Goal: Information Seeking & Learning: Learn about a topic

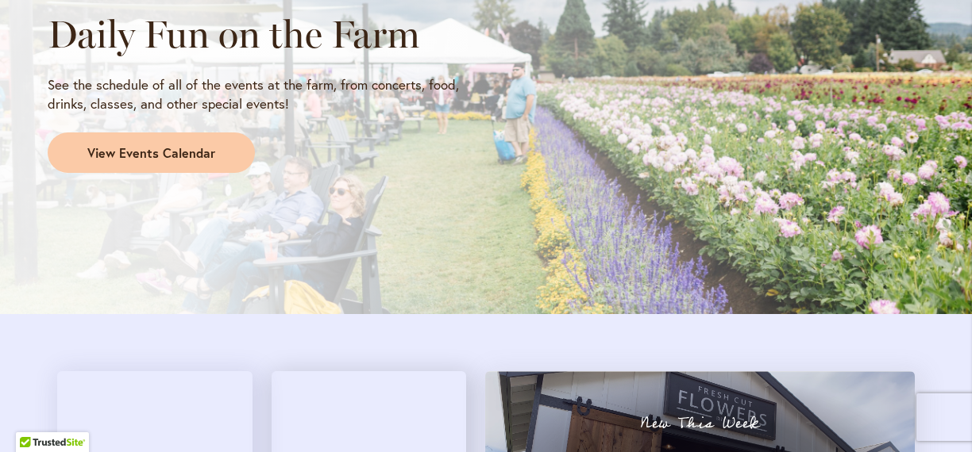
scroll to position [1414, 0]
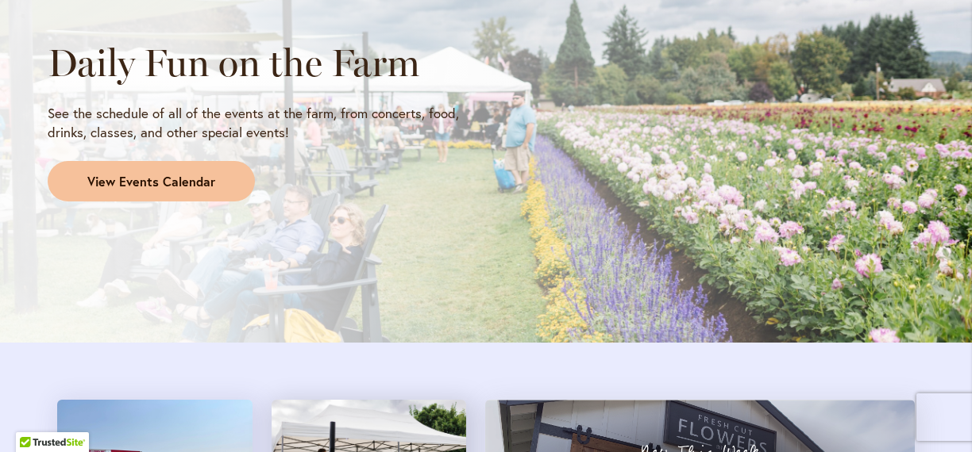
click at [108, 186] on span "View Events Calendar" at bounding box center [151, 182] width 128 height 18
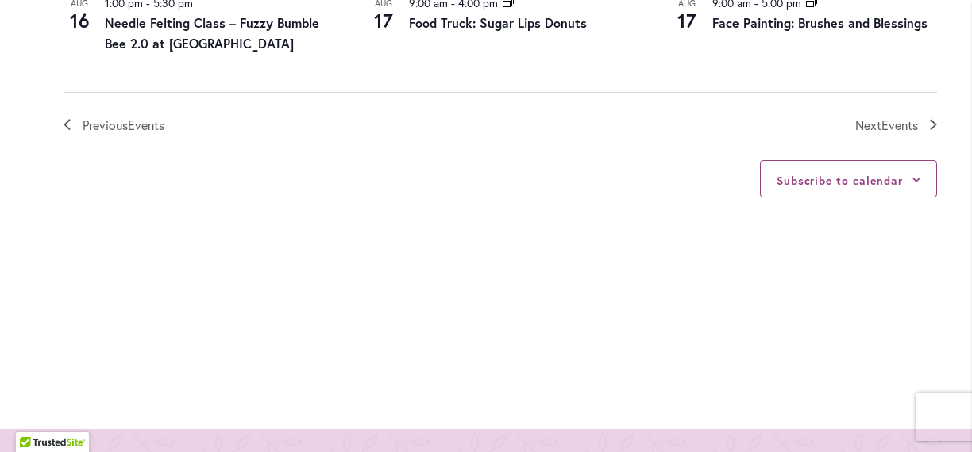
scroll to position [2006, 0]
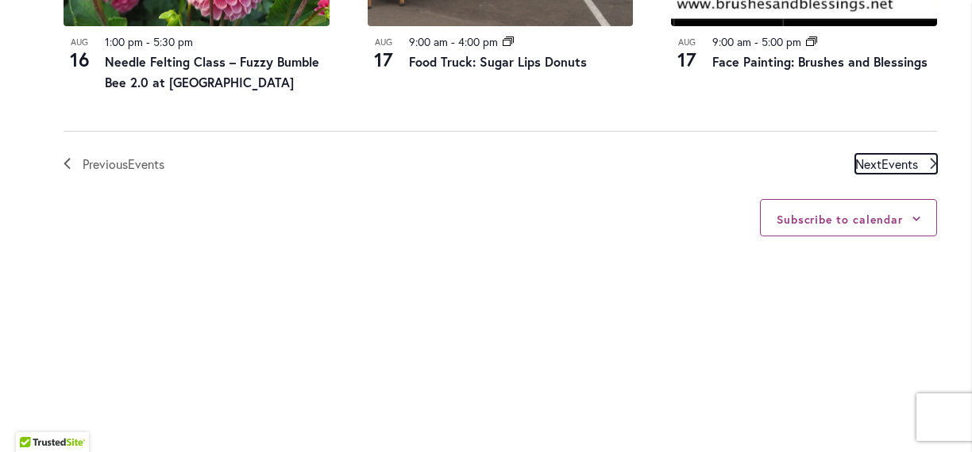
click at [877, 154] on span "Next Events" at bounding box center [886, 164] width 63 height 21
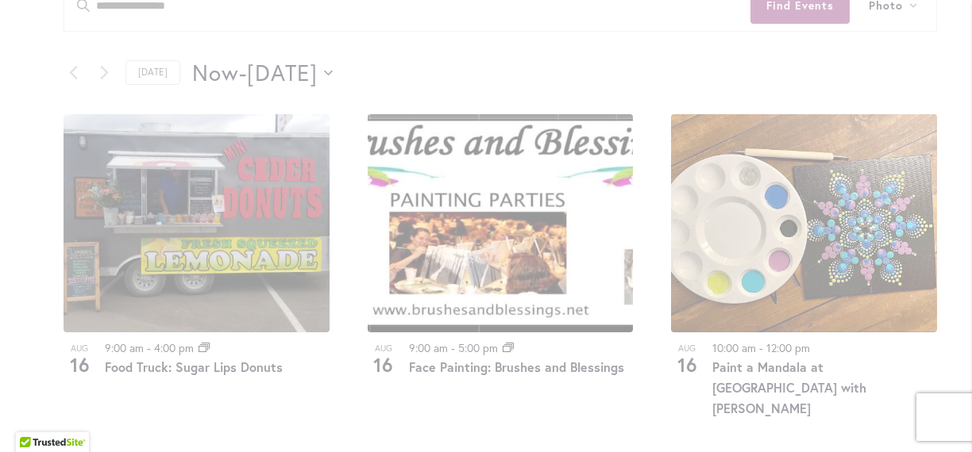
scroll to position [640, 0]
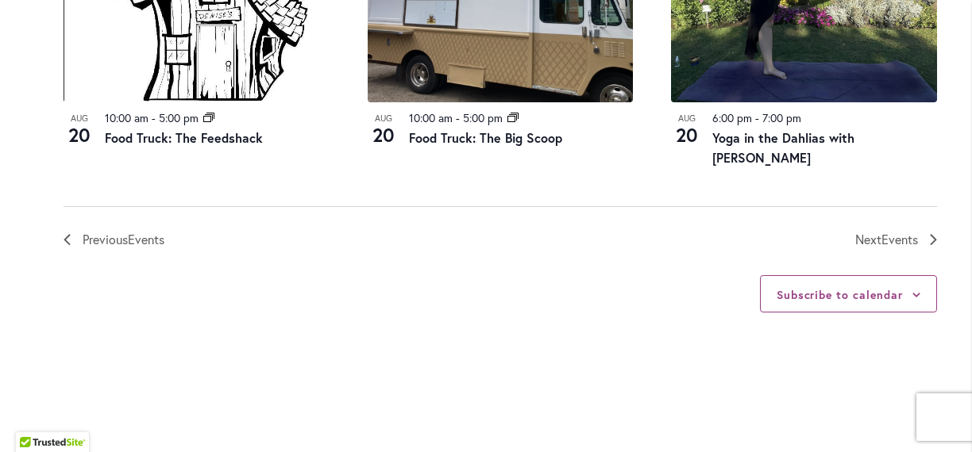
scroll to position [1872, 0]
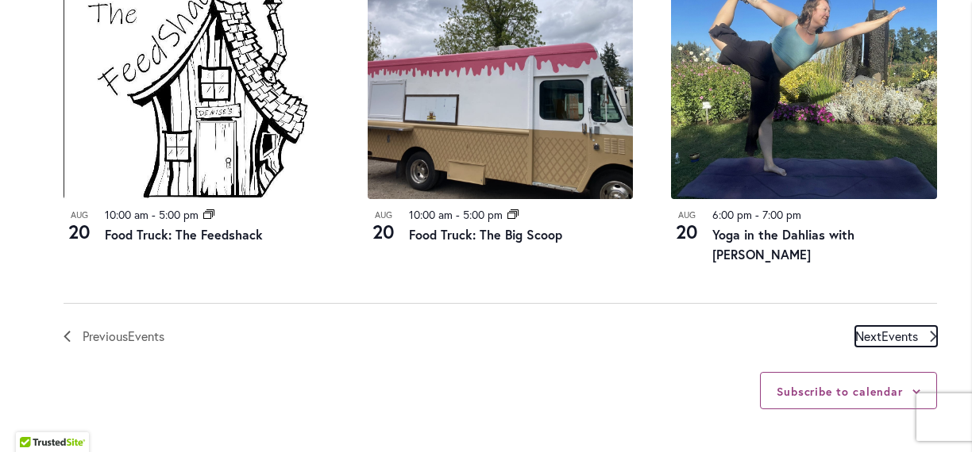
click at [899, 337] on span "Events" at bounding box center [899, 336] width 37 height 17
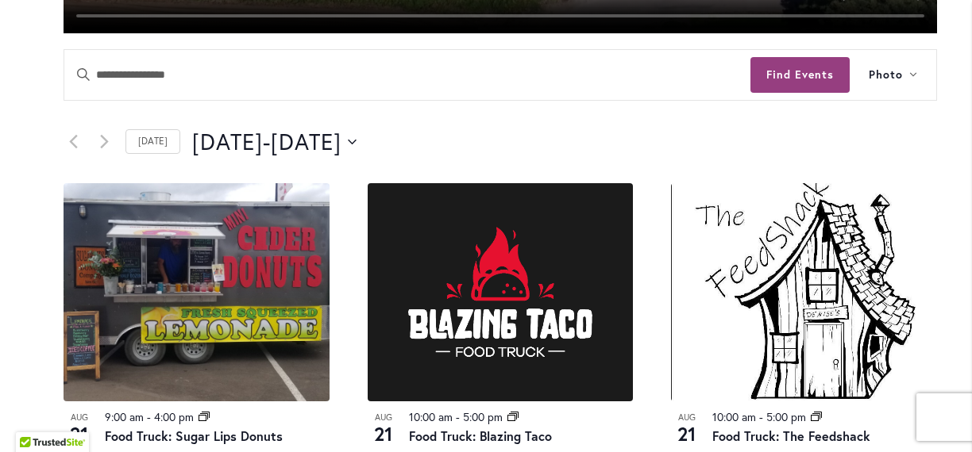
scroll to position [535, 0]
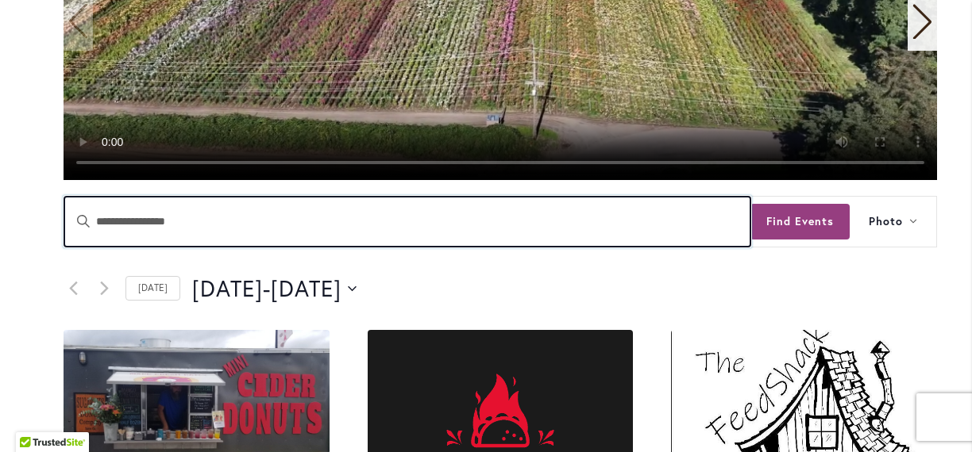
click at [140, 218] on input "Enter Keyword. Search for Events by Keyword." at bounding box center [407, 222] width 686 height 50
type input "**********"
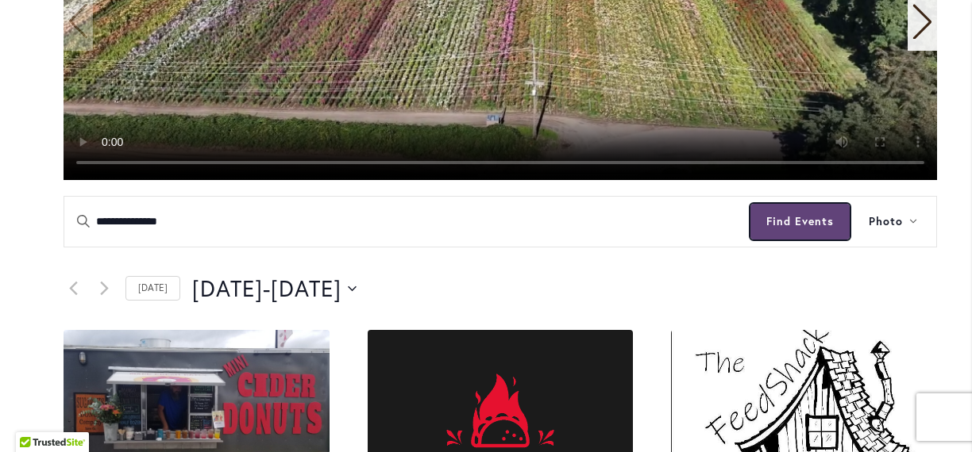
click at [820, 218] on button "Find Events" at bounding box center [799, 222] width 99 height 36
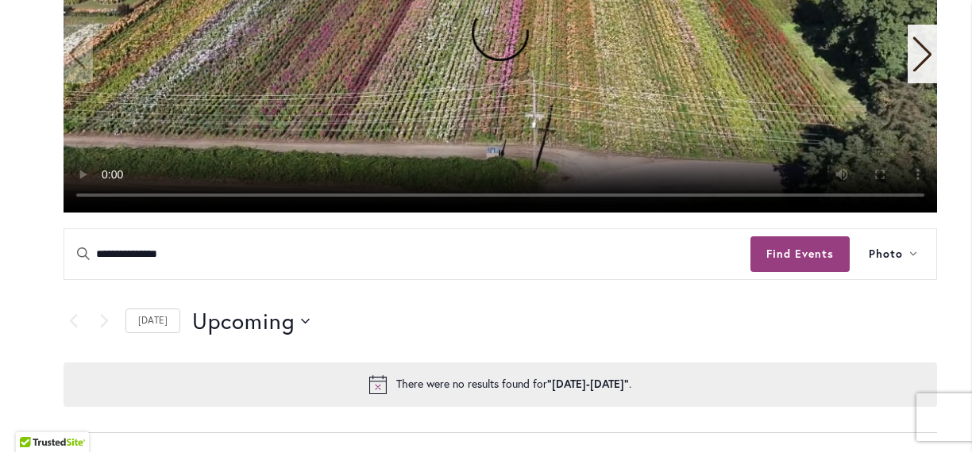
scroll to position [495, 0]
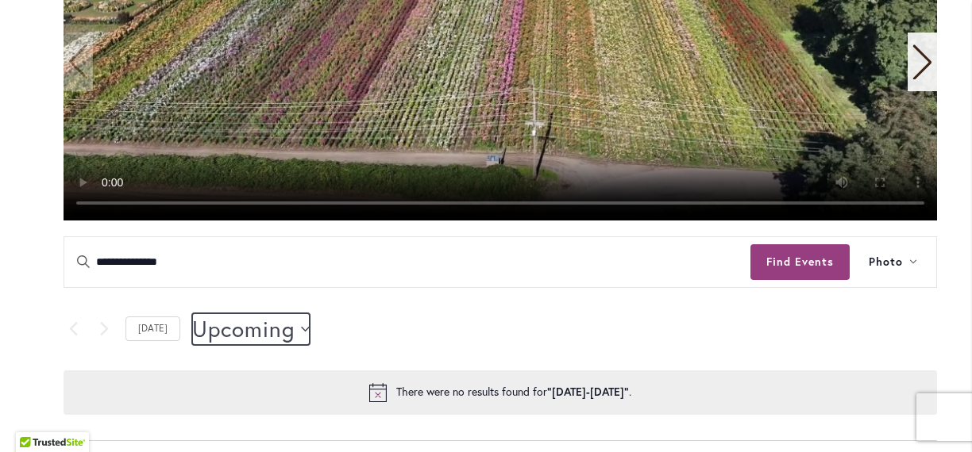
click at [302, 325] on button "Upcoming Upcoming" at bounding box center [250, 330] width 117 height 32
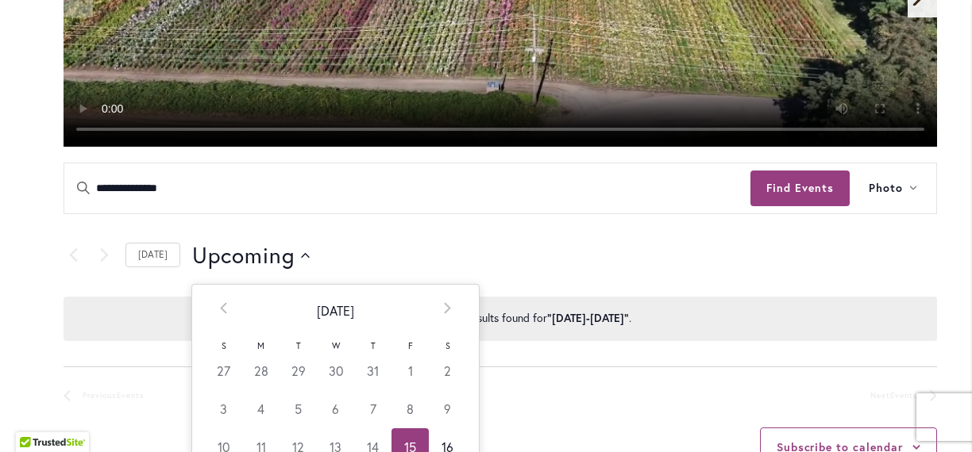
scroll to position [606, 0]
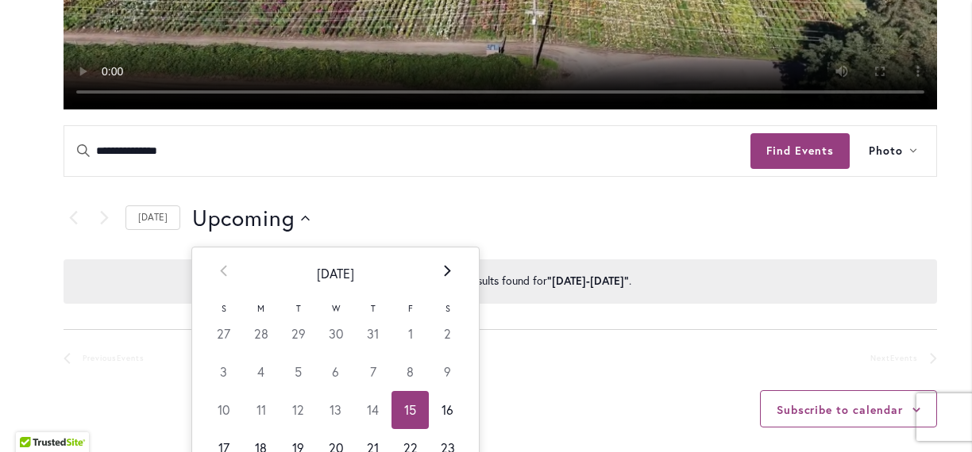
click at [445, 271] on icon at bounding box center [447, 270] width 6 height 11
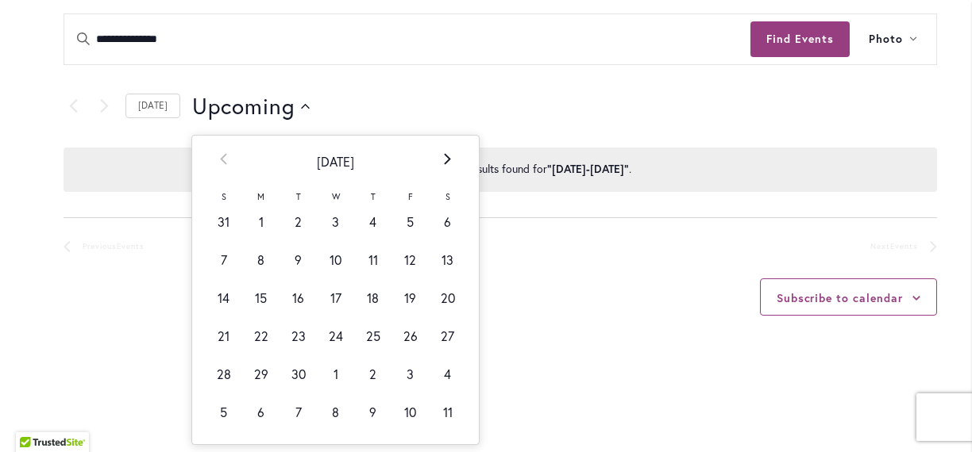
scroll to position [829, 0]
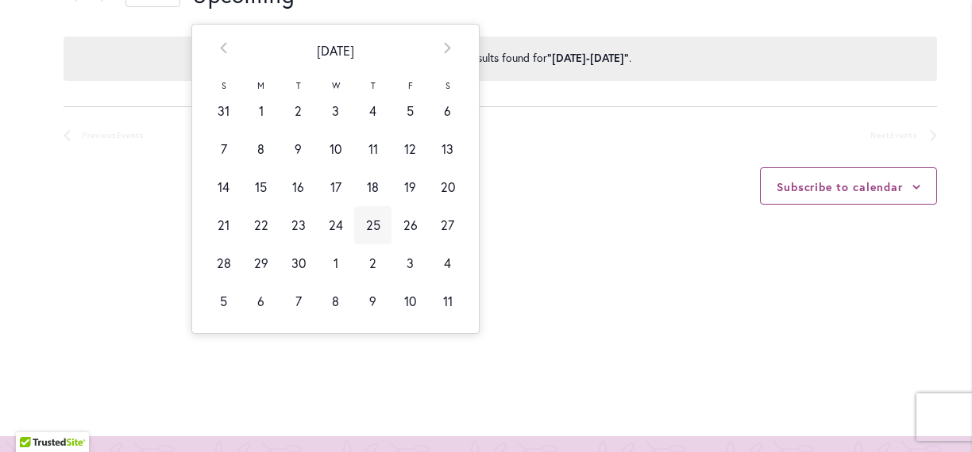
click at [365, 229] on td "25" at bounding box center [372, 225] width 37 height 38
type input "*********"
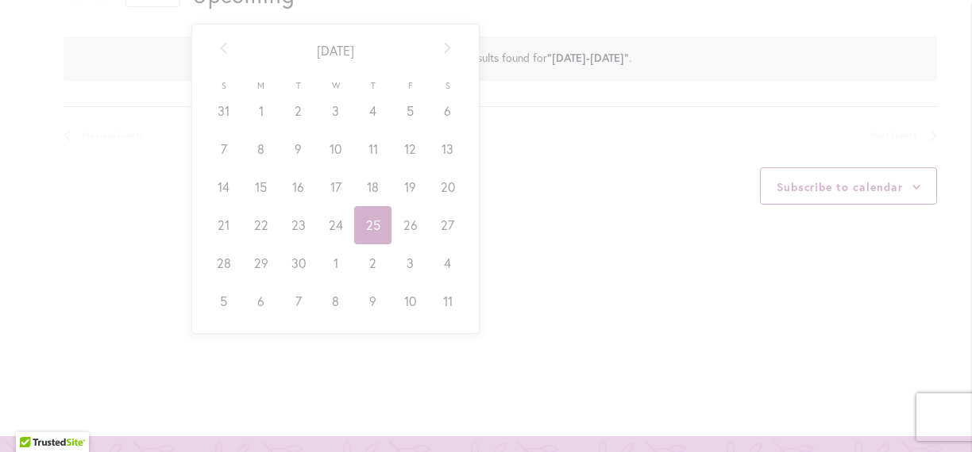
scroll to position [0, 65]
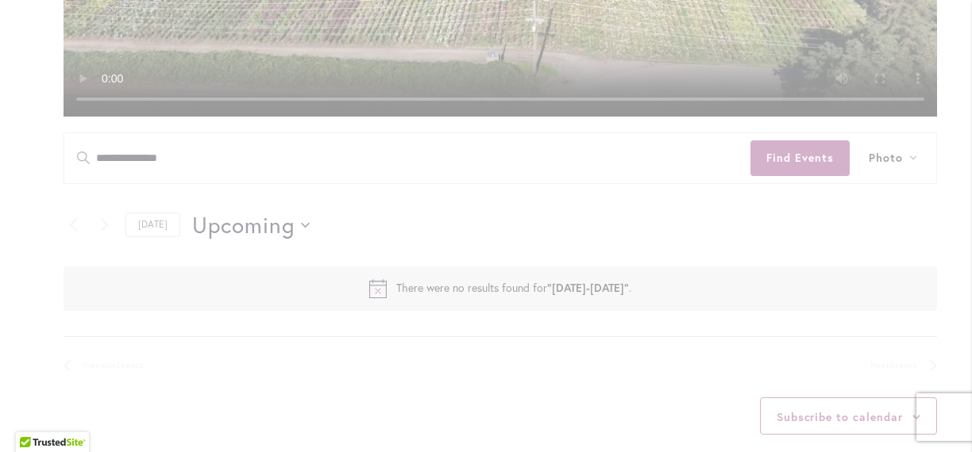
click at [365, 229] on div "0 events found." at bounding box center [500, 91] width 968 height 991
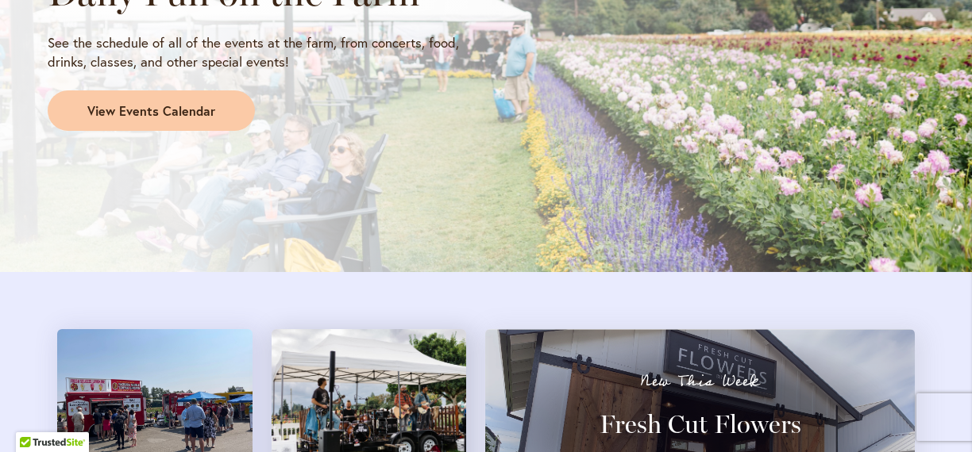
scroll to position [1352, 0]
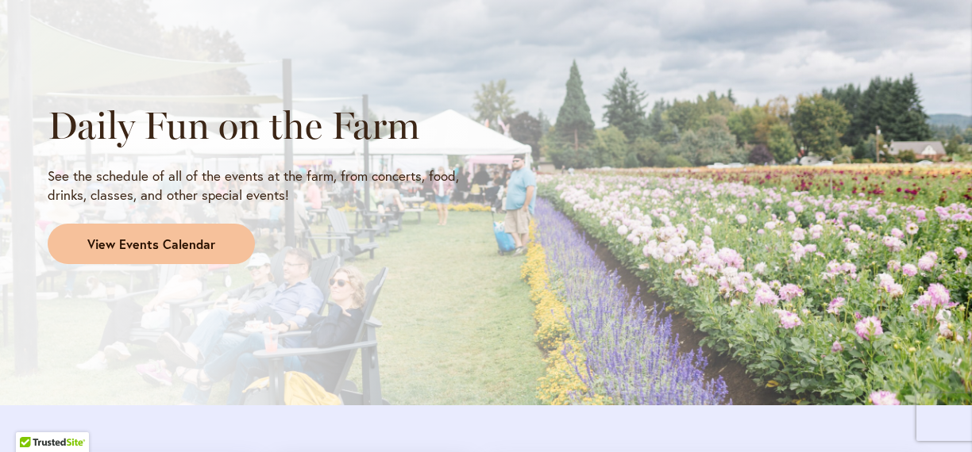
click at [216, 239] on link "View Events Calendar" at bounding box center [151, 244] width 207 height 41
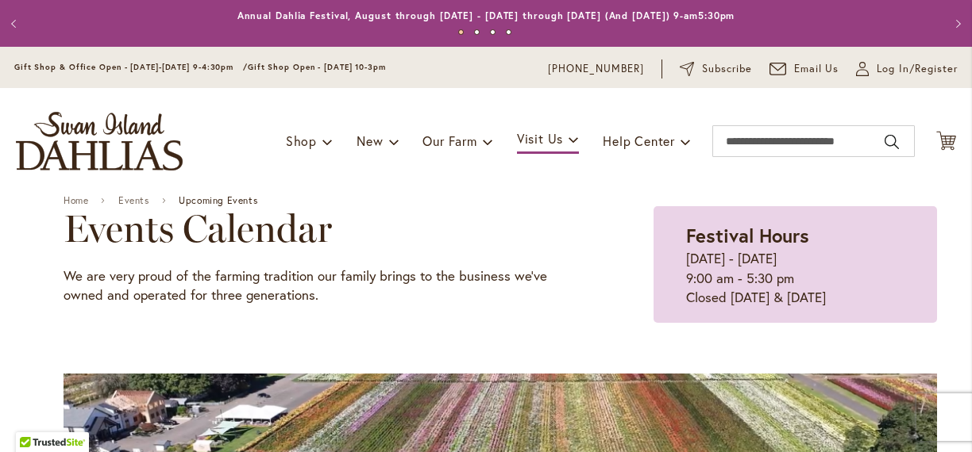
click at [228, 208] on h2 "Events Calendar" at bounding box center [319, 228] width 510 height 44
click at [233, 193] on div "Toggle Nav Shop Dahlia Tubers Collections Fresh Cut Dahlias Gardening Supplies …" at bounding box center [486, 141] width 972 height 106
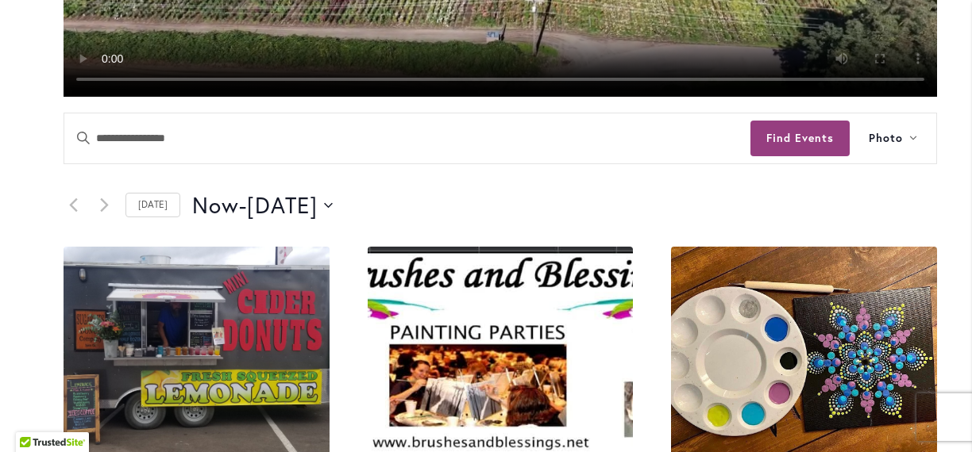
scroll to position [668, 0]
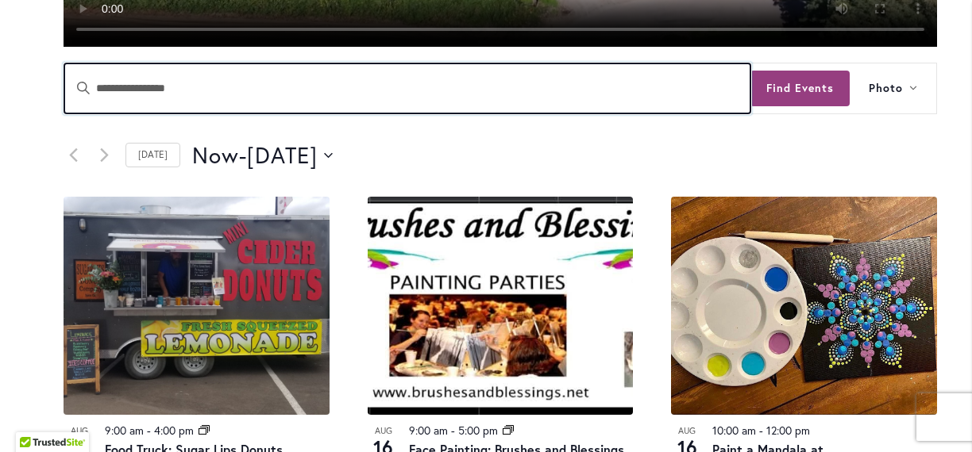
click at [168, 97] on input "Enter Keyword. Search for Events by Keyword." at bounding box center [407, 89] width 686 height 50
type input "*********"
click at [750, 71] on button "Find Events" at bounding box center [799, 89] width 99 height 36
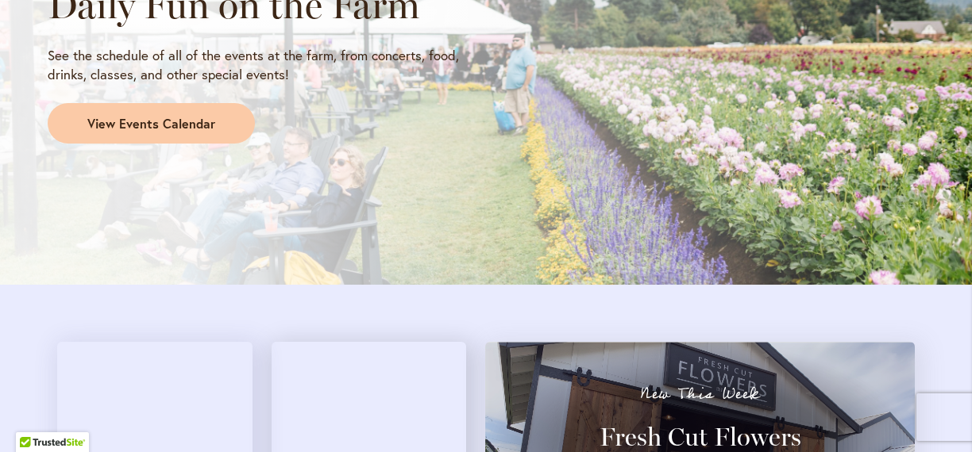
scroll to position [1384, 0]
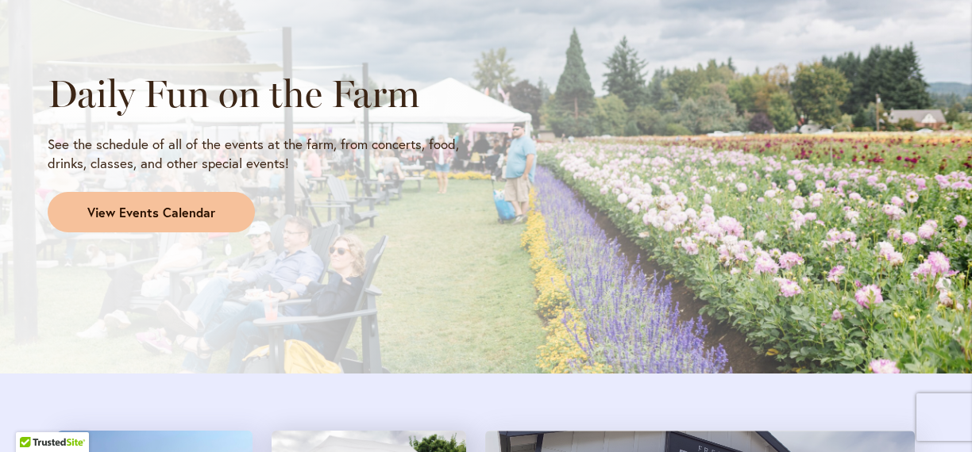
click at [155, 211] on span "View Events Calendar" at bounding box center [151, 213] width 128 height 18
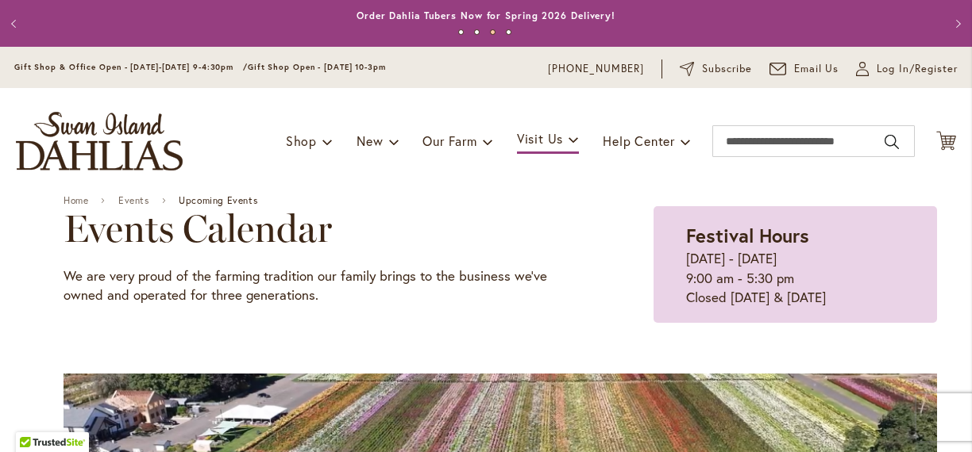
click at [235, 197] on span "Upcoming Events" at bounding box center [218, 200] width 79 height 11
click at [247, 197] on span "Upcoming Events" at bounding box center [218, 200] width 79 height 11
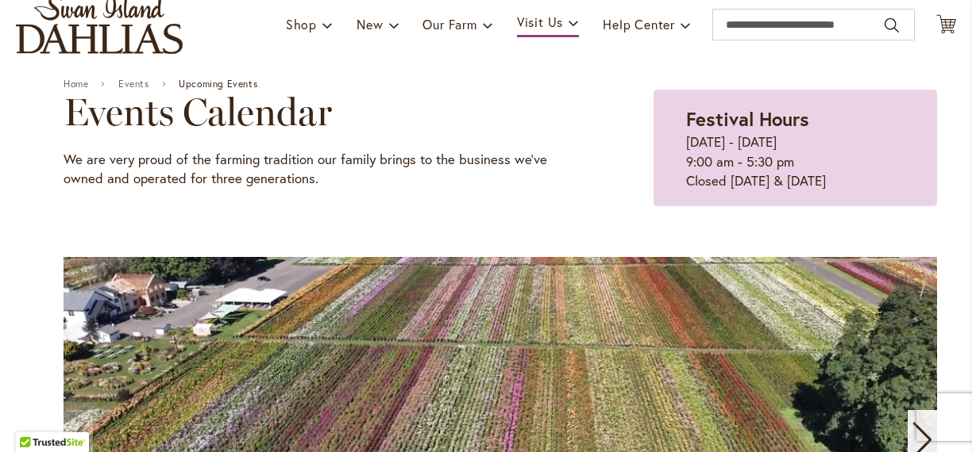
scroll to position [223, 0]
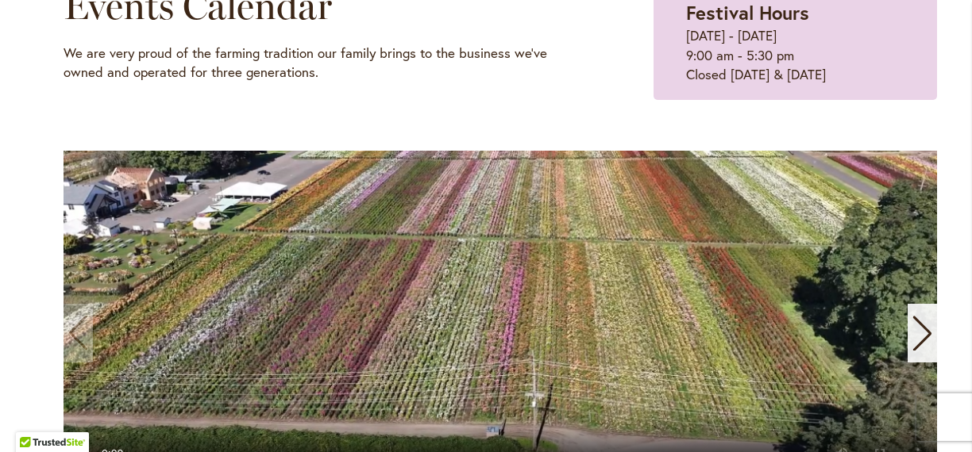
click at [300, 148] on div at bounding box center [500, 321] width 873 height 373
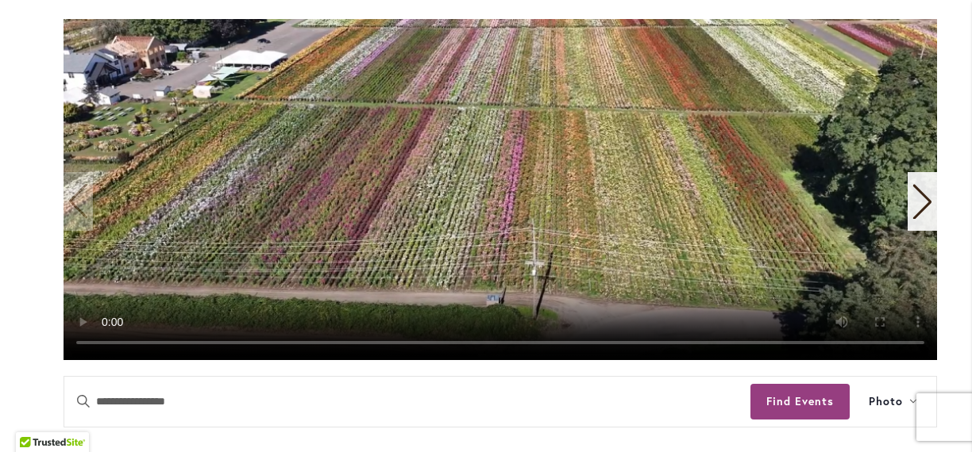
scroll to position [668, 0]
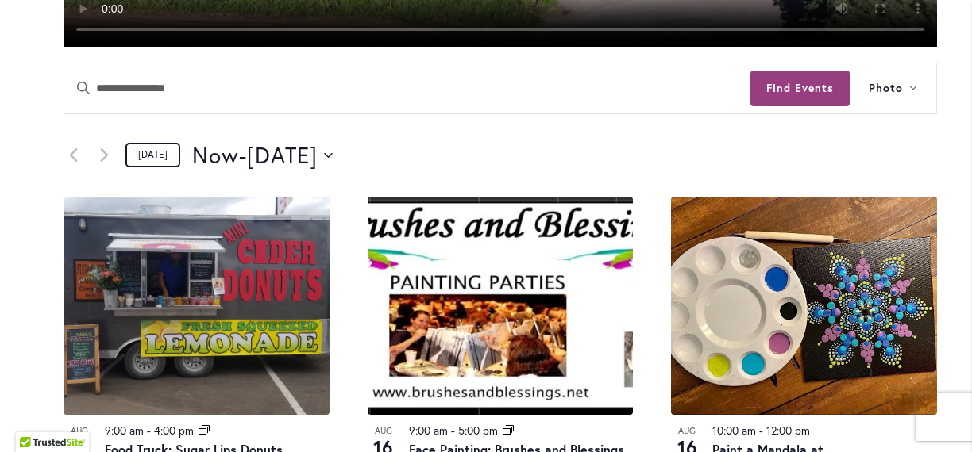
click at [152, 160] on link "[DATE]" at bounding box center [152, 155] width 55 height 25
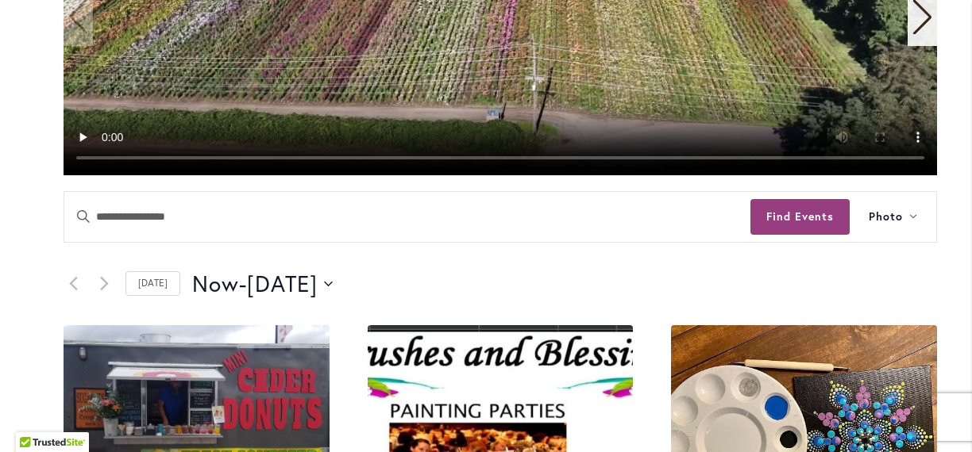
scroll to position [452, 0]
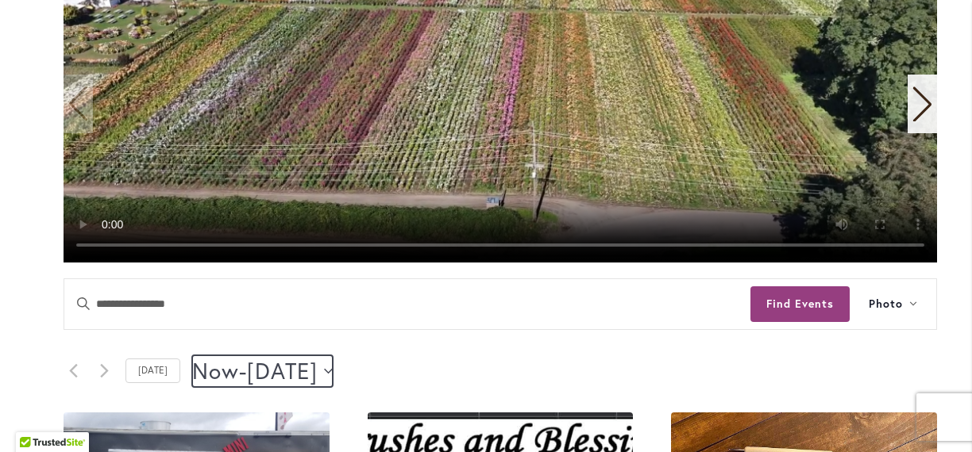
click at [333, 371] on icon "Click to toggle datepicker" at bounding box center [328, 370] width 9 height 5
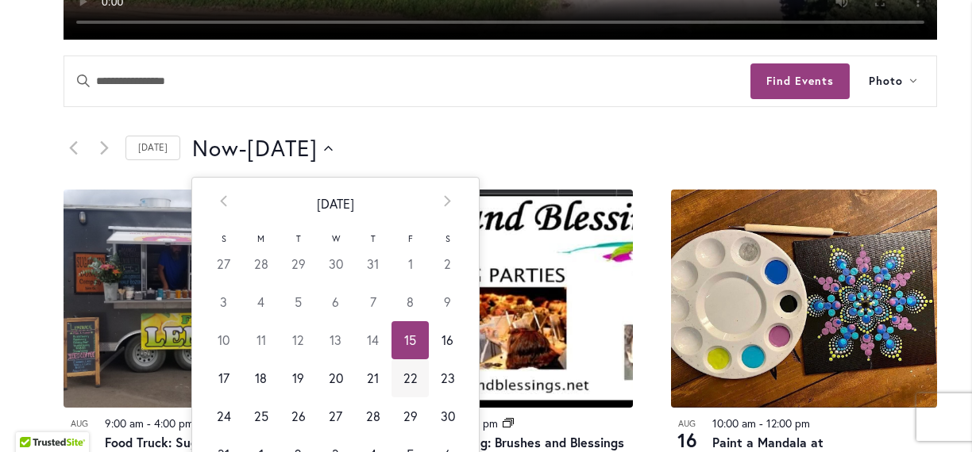
scroll to position [787, 0]
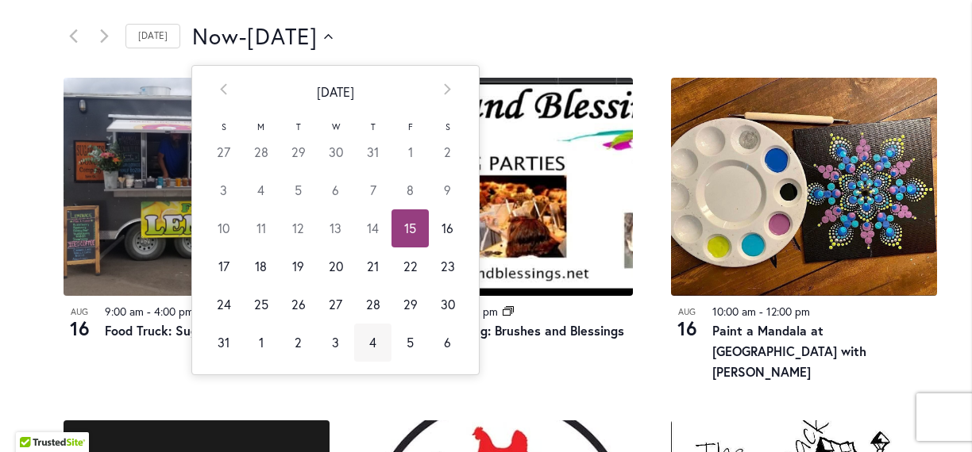
click at [364, 348] on td "4" at bounding box center [372, 343] width 37 height 38
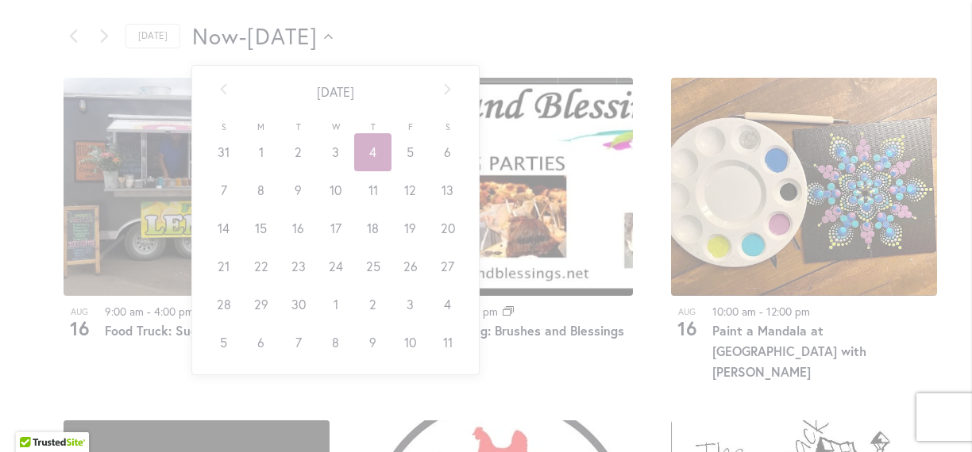
type input "********"
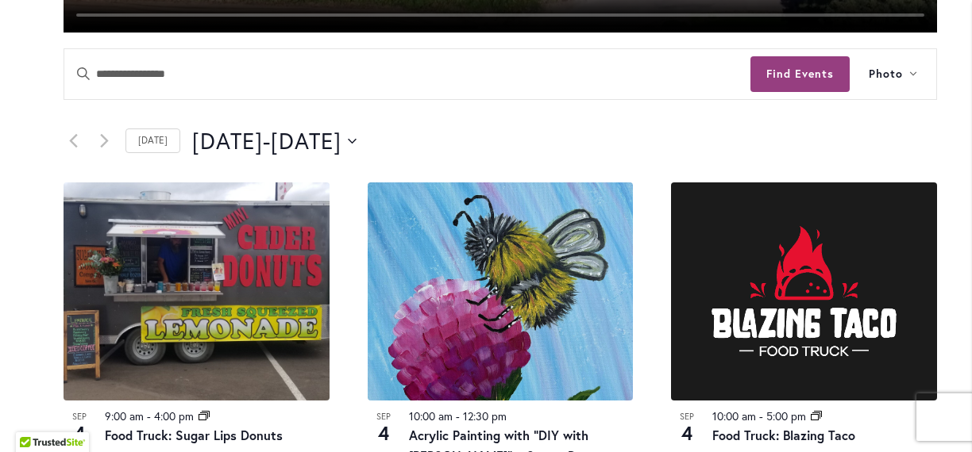
scroll to position [794, 0]
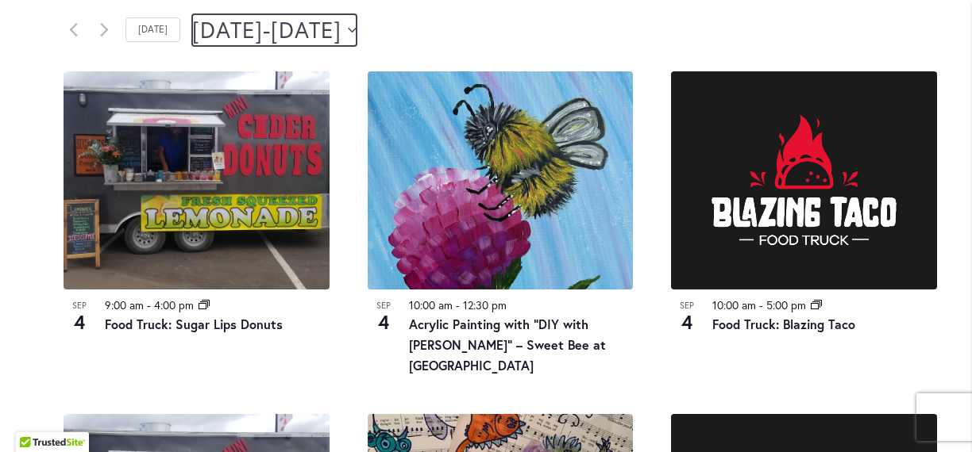
click at [356, 32] on icon "Click to toggle datepicker" at bounding box center [352, 29] width 9 height 5
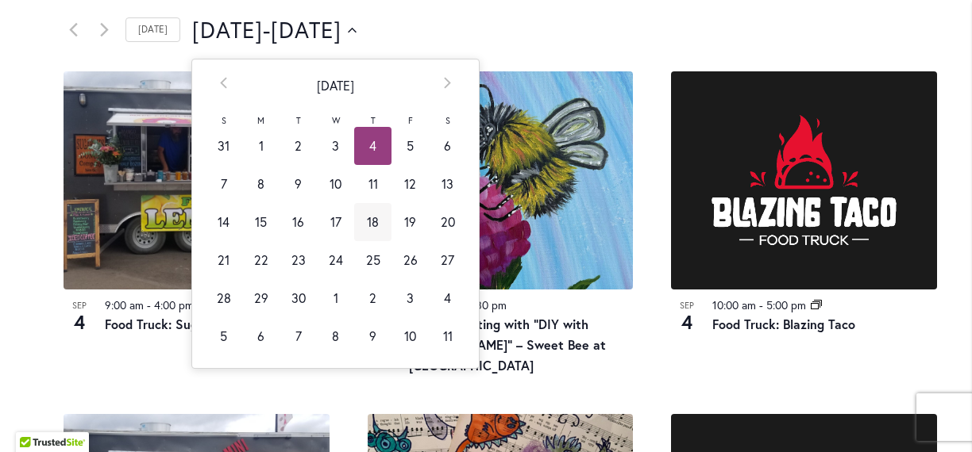
click at [373, 228] on td "18" at bounding box center [372, 222] width 37 height 38
type input "*********"
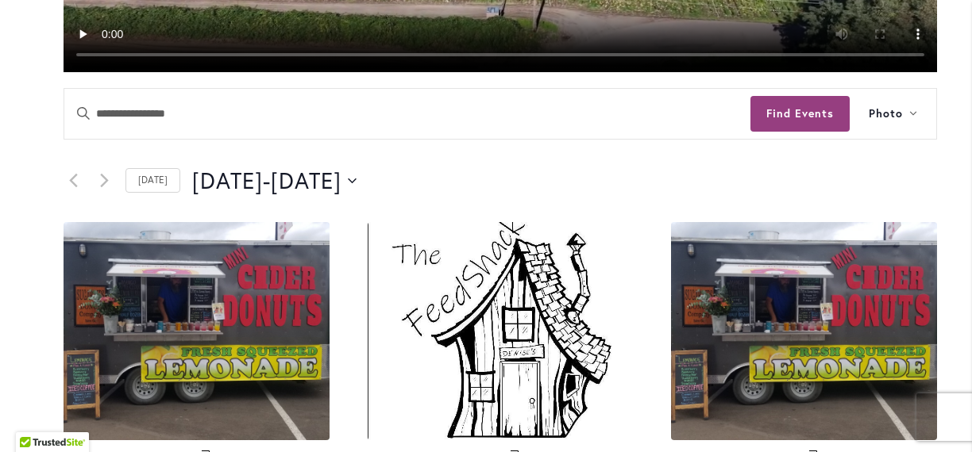
scroll to position [467, 0]
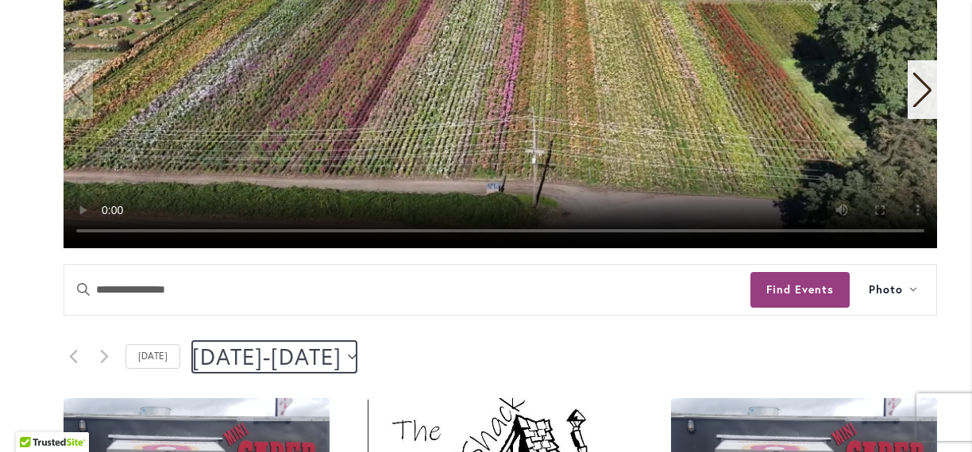
click at [356, 356] on icon "Click to toggle datepicker" at bounding box center [352, 357] width 9 height 6
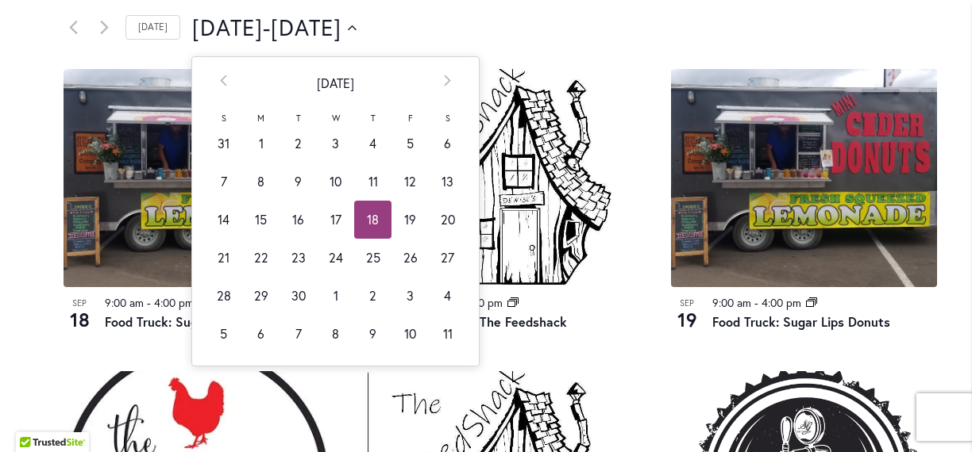
scroll to position [801, 0]
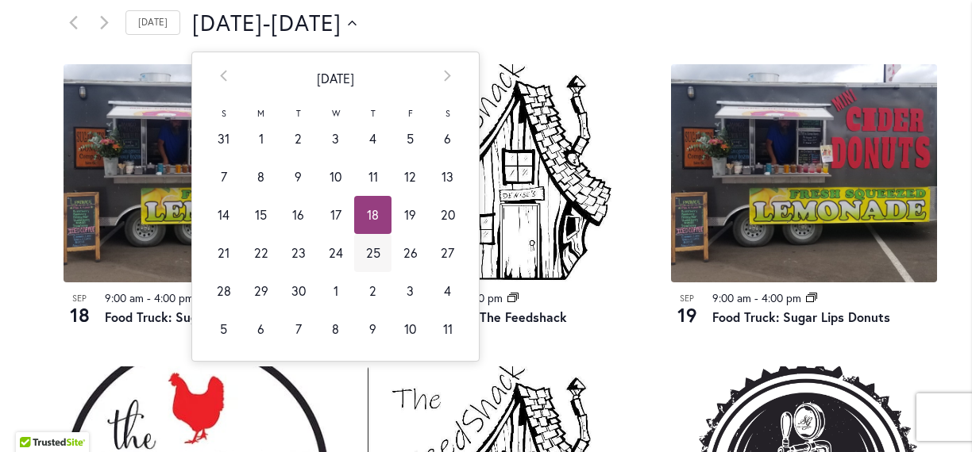
click at [366, 256] on td "25" at bounding box center [372, 253] width 37 height 38
type input "*********"
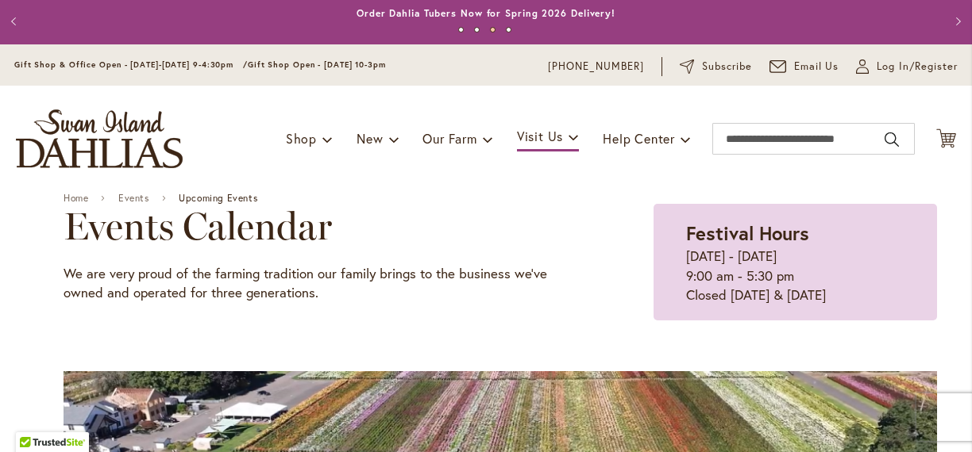
scroll to position [0, 0]
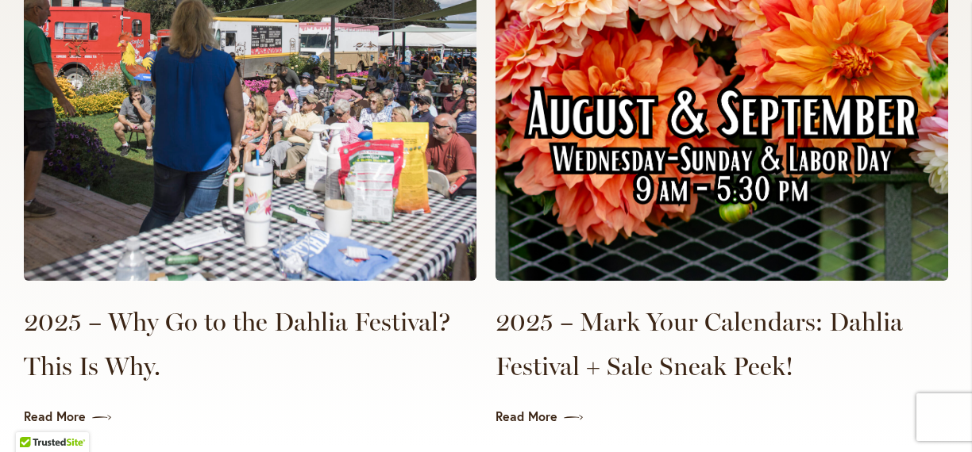
scroll to position [3797, 0]
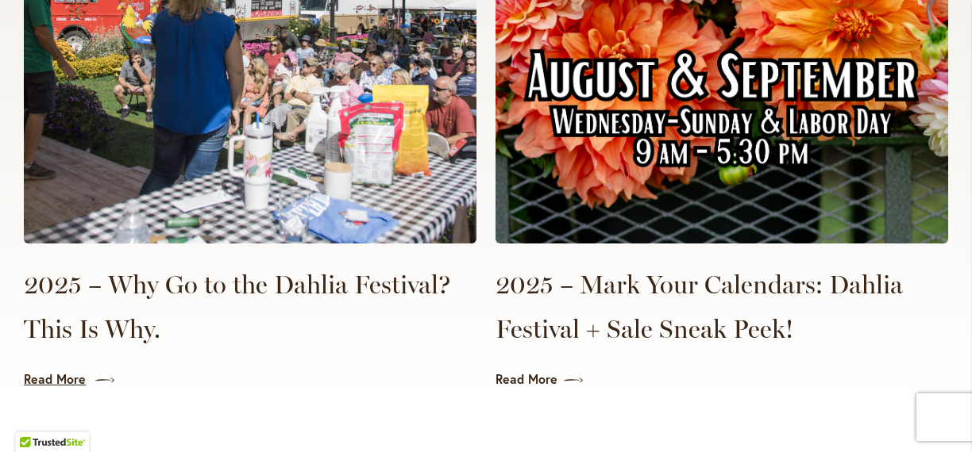
click at [49, 383] on link "Read More" at bounding box center [250, 380] width 452 height 18
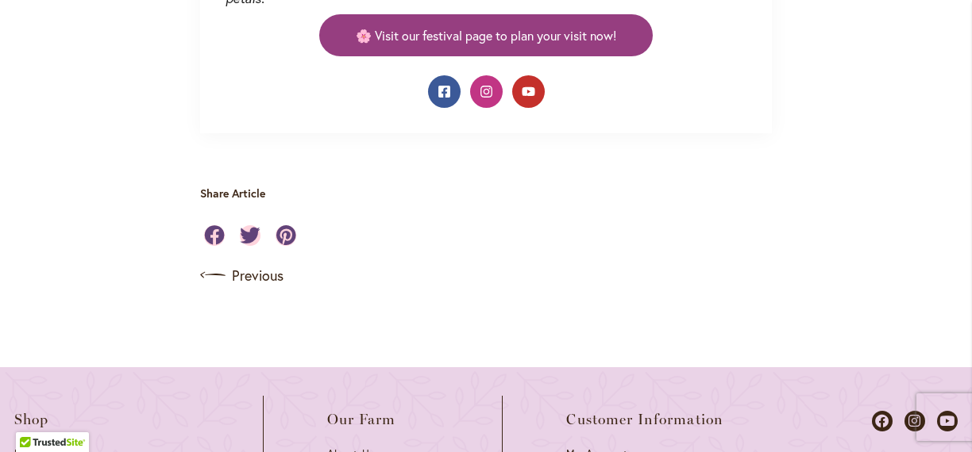
scroll to position [1634, 0]
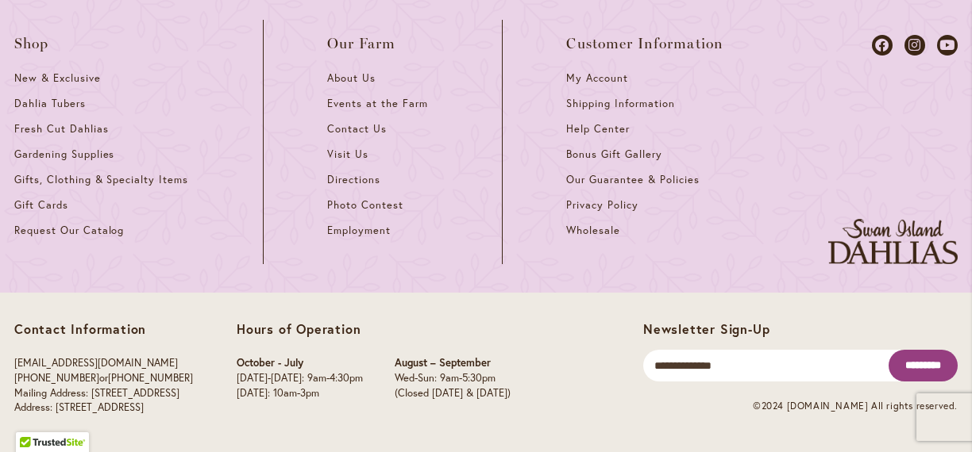
scroll to position [2106, 0]
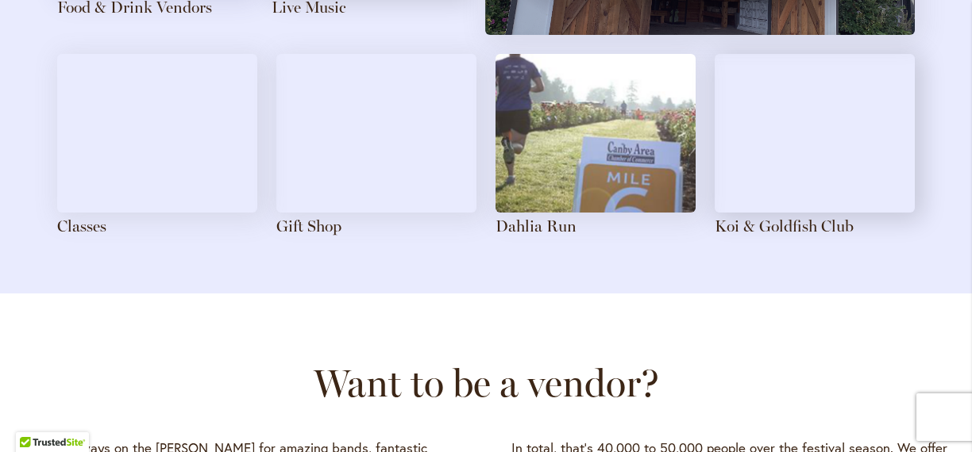
scroll to position [1980, 0]
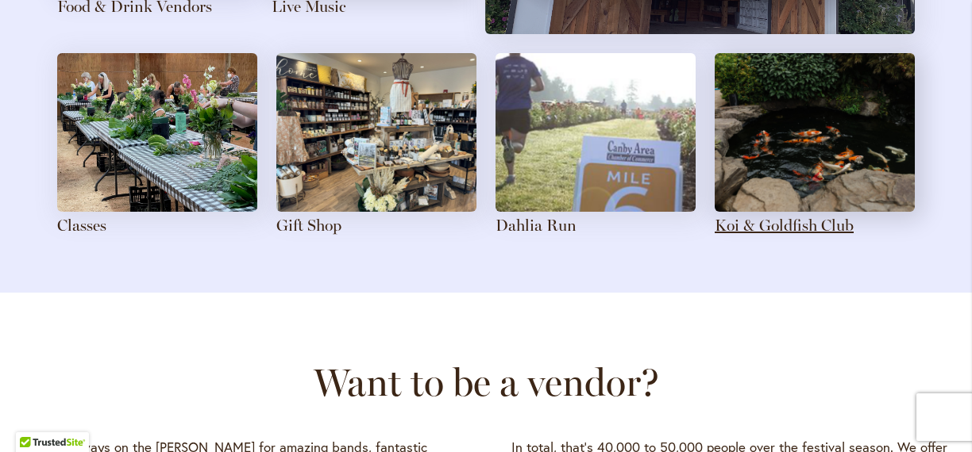
click at [760, 224] on link "Koi & Goldfish Club" at bounding box center [783, 225] width 139 height 19
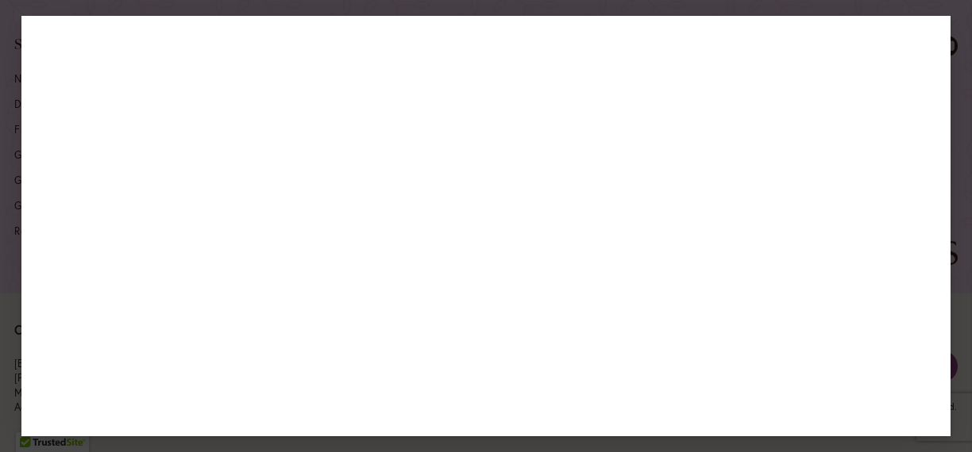
scroll to position [4551, 0]
